Goal: Find specific page/section: Find specific page/section

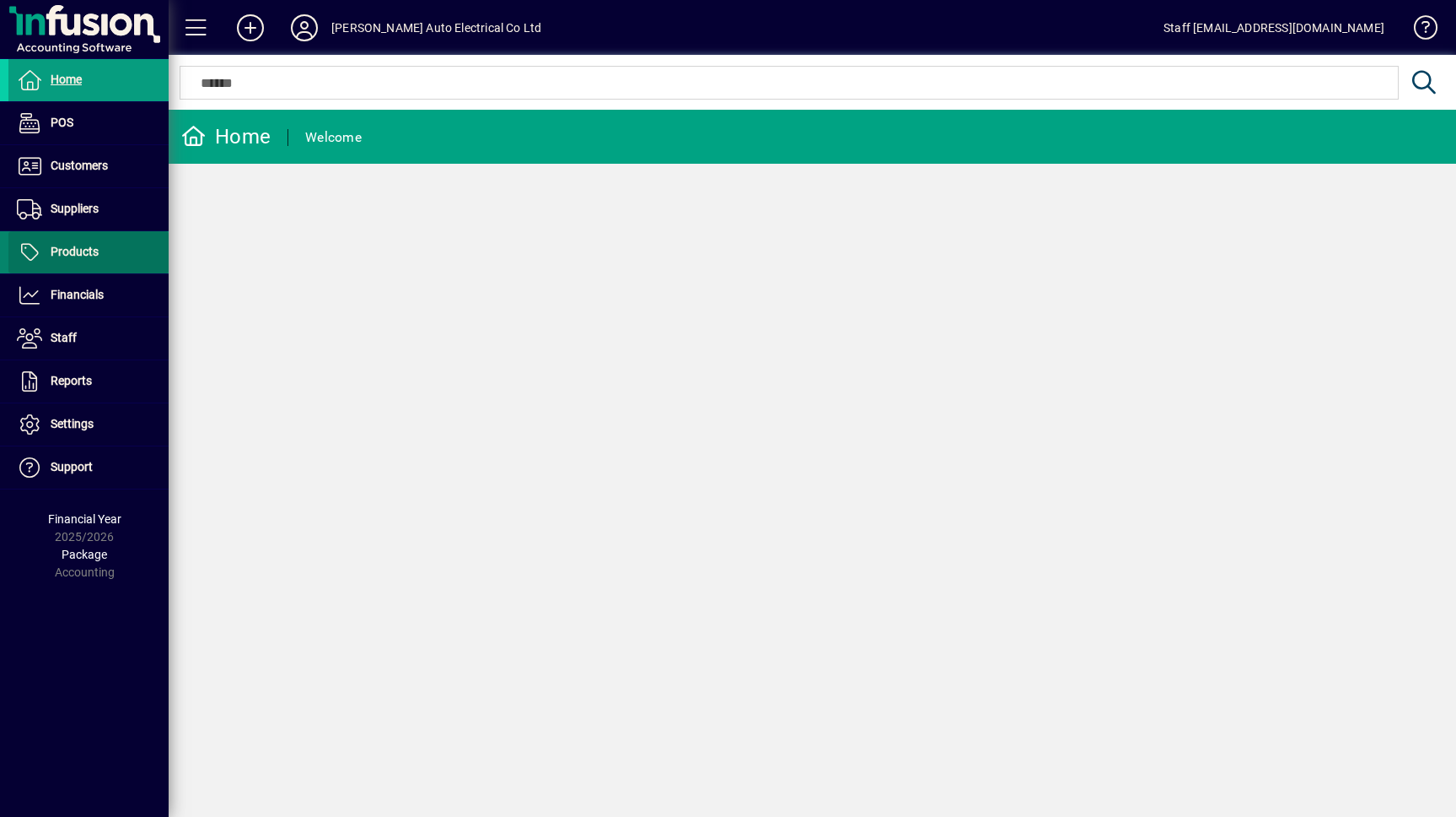
click at [62, 250] on span "Products" at bounding box center [75, 251] width 48 height 13
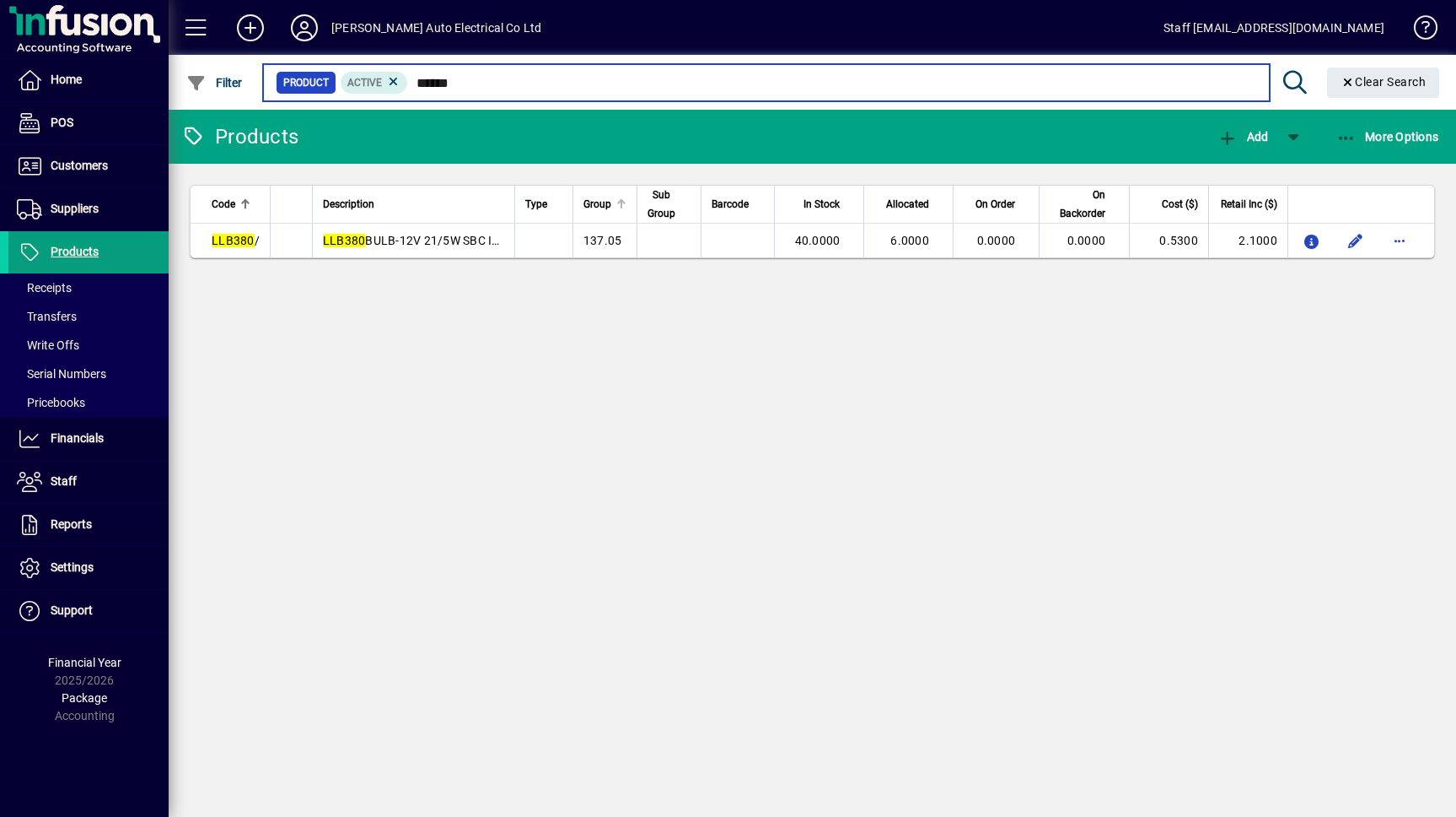
type input "******"
